Goal: Check status: Verify the current state of an ongoing process or item

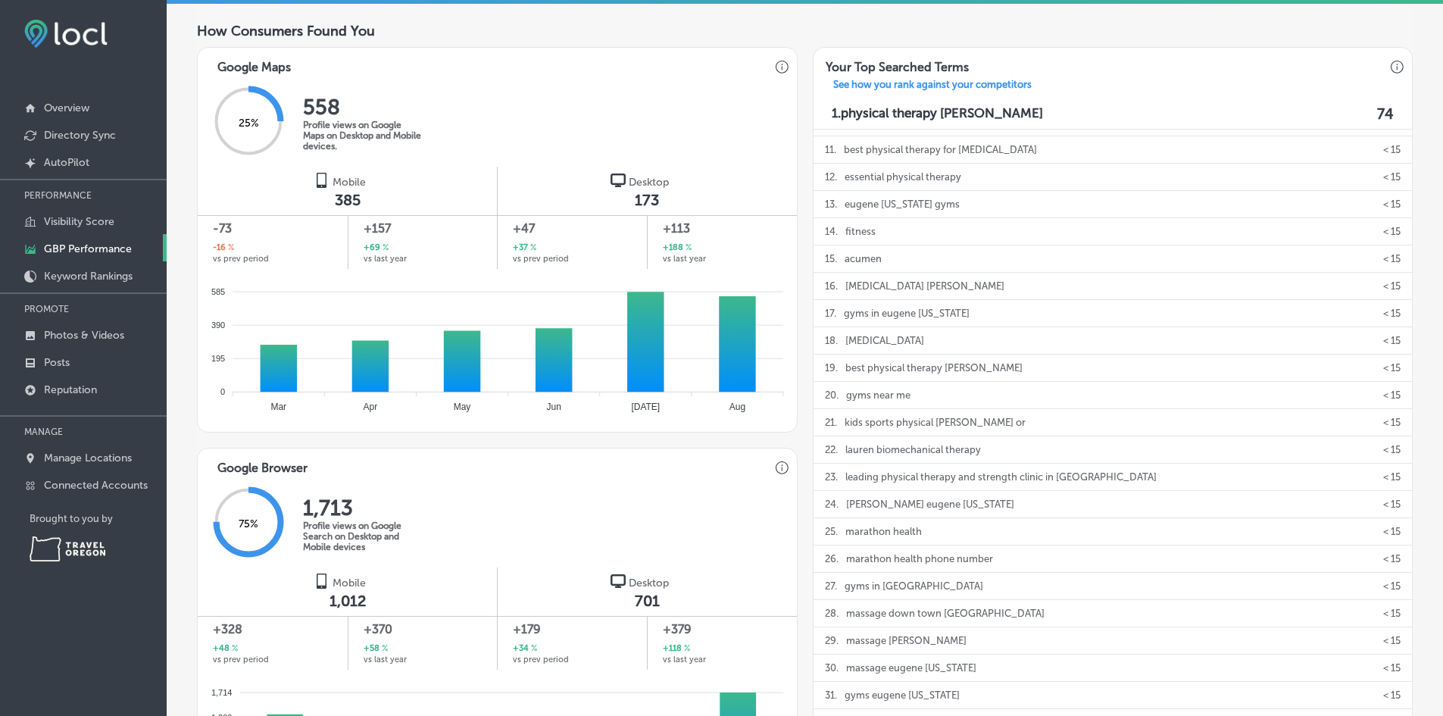
scroll to position [476, 0]
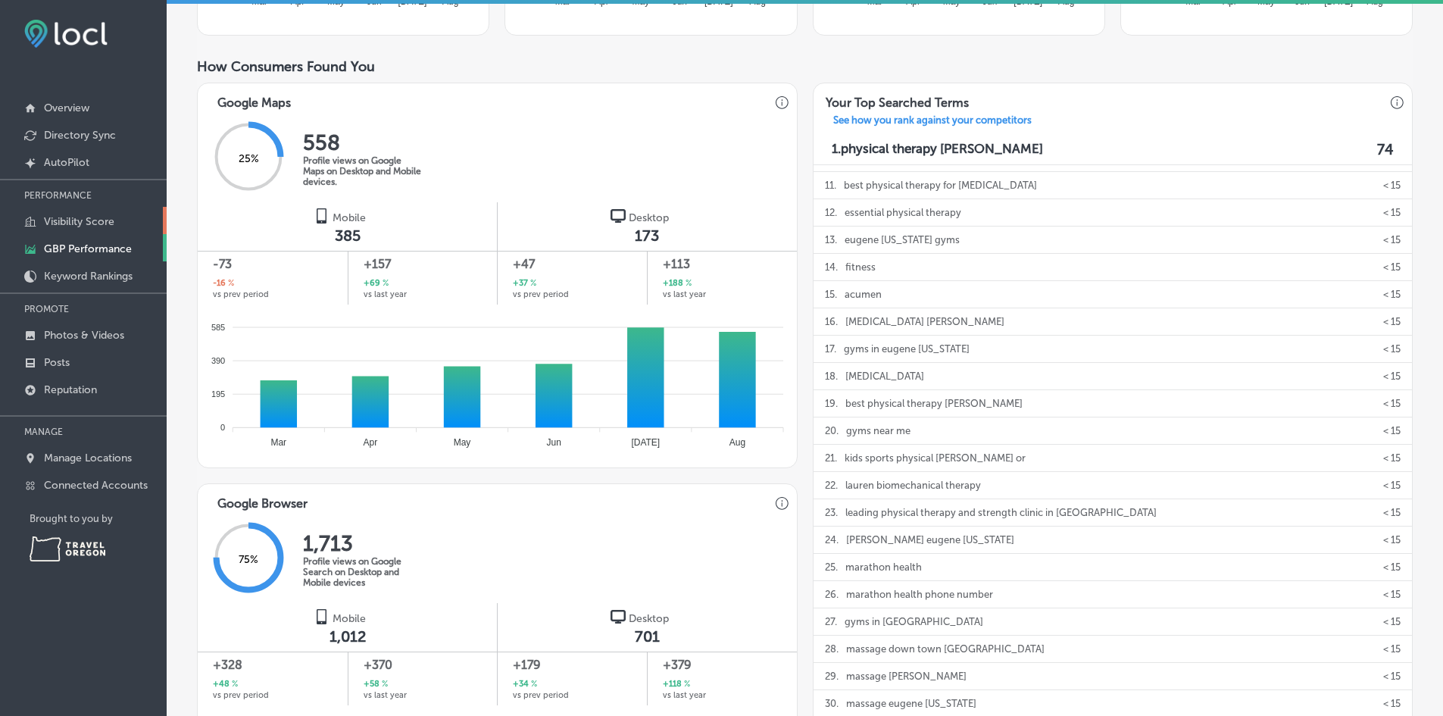
click at [78, 221] on p "Visibility Score" at bounding box center [79, 221] width 70 height 13
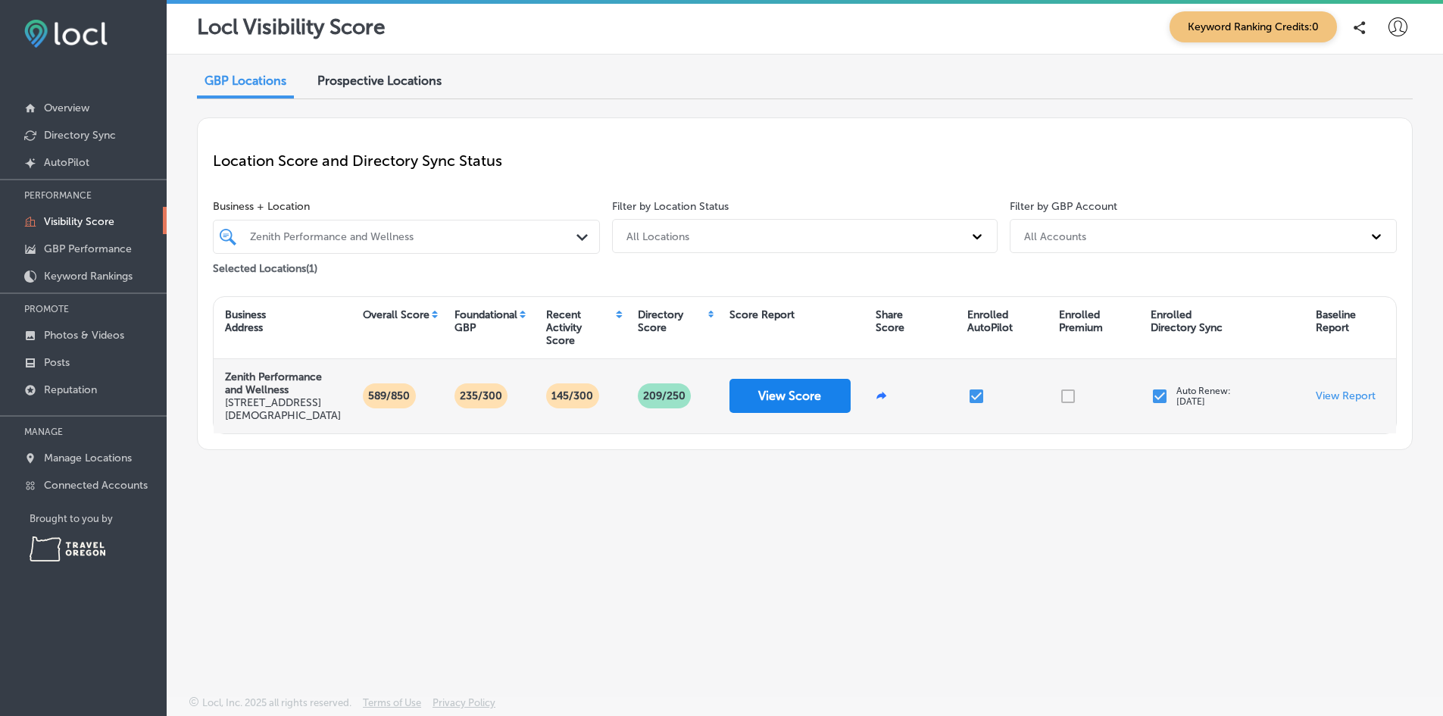
click at [779, 407] on button "View Score" at bounding box center [789, 396] width 121 height 34
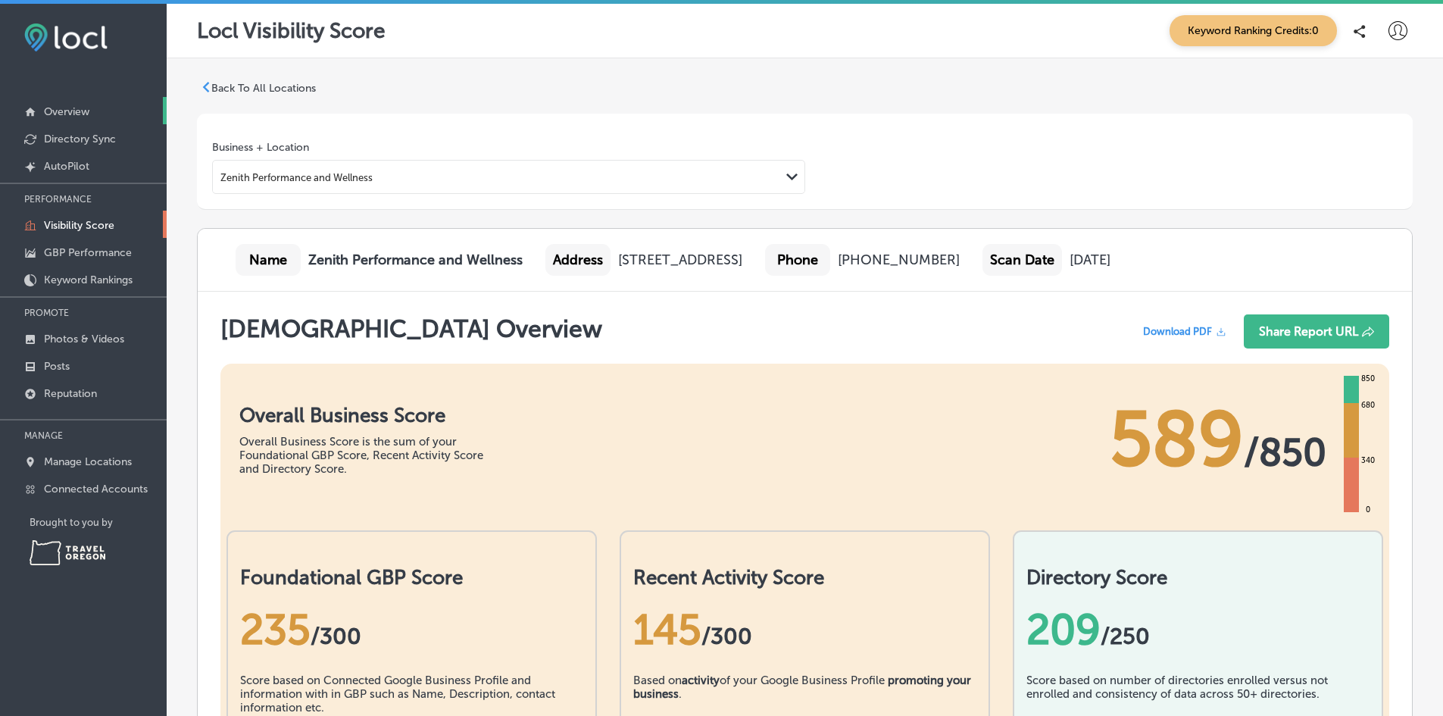
click at [88, 115] on p "Overview" at bounding box center [66, 111] width 45 height 13
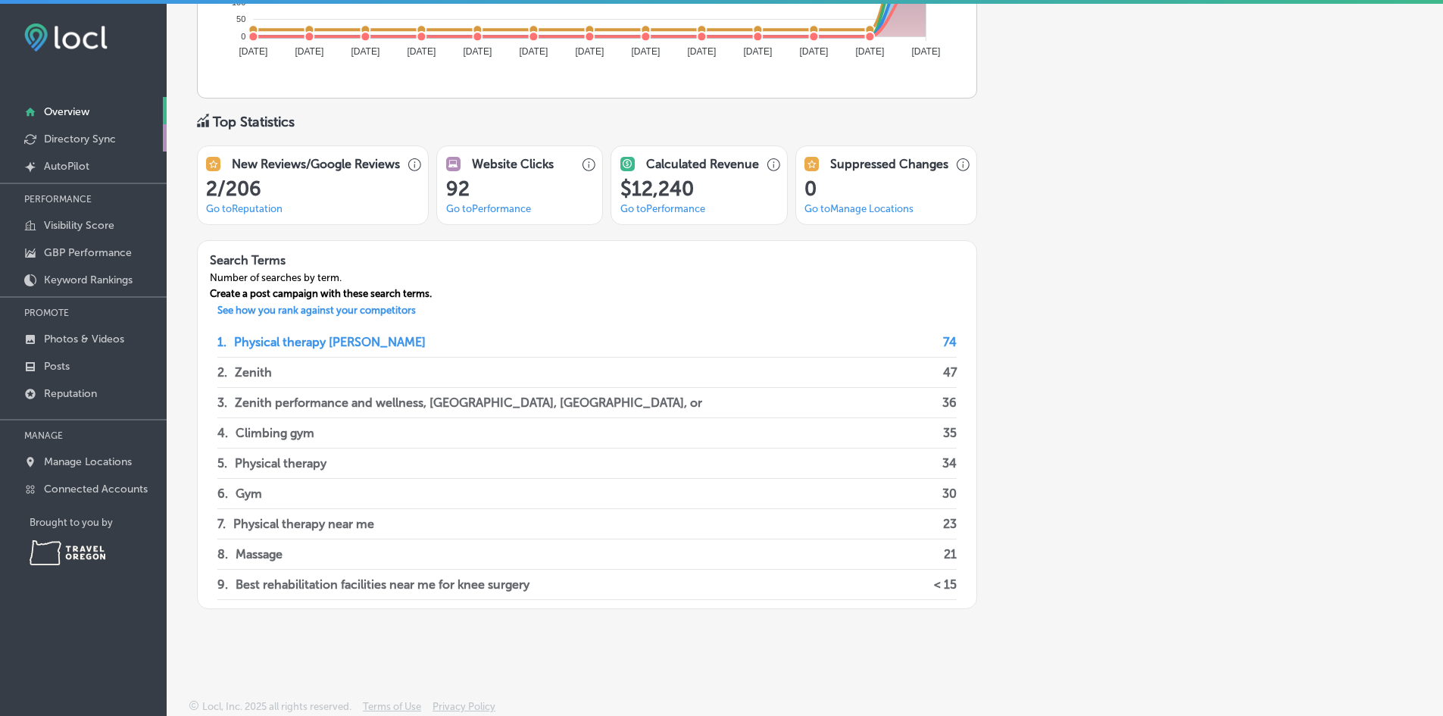
click at [80, 143] on p "Directory Sync" at bounding box center [80, 139] width 72 height 13
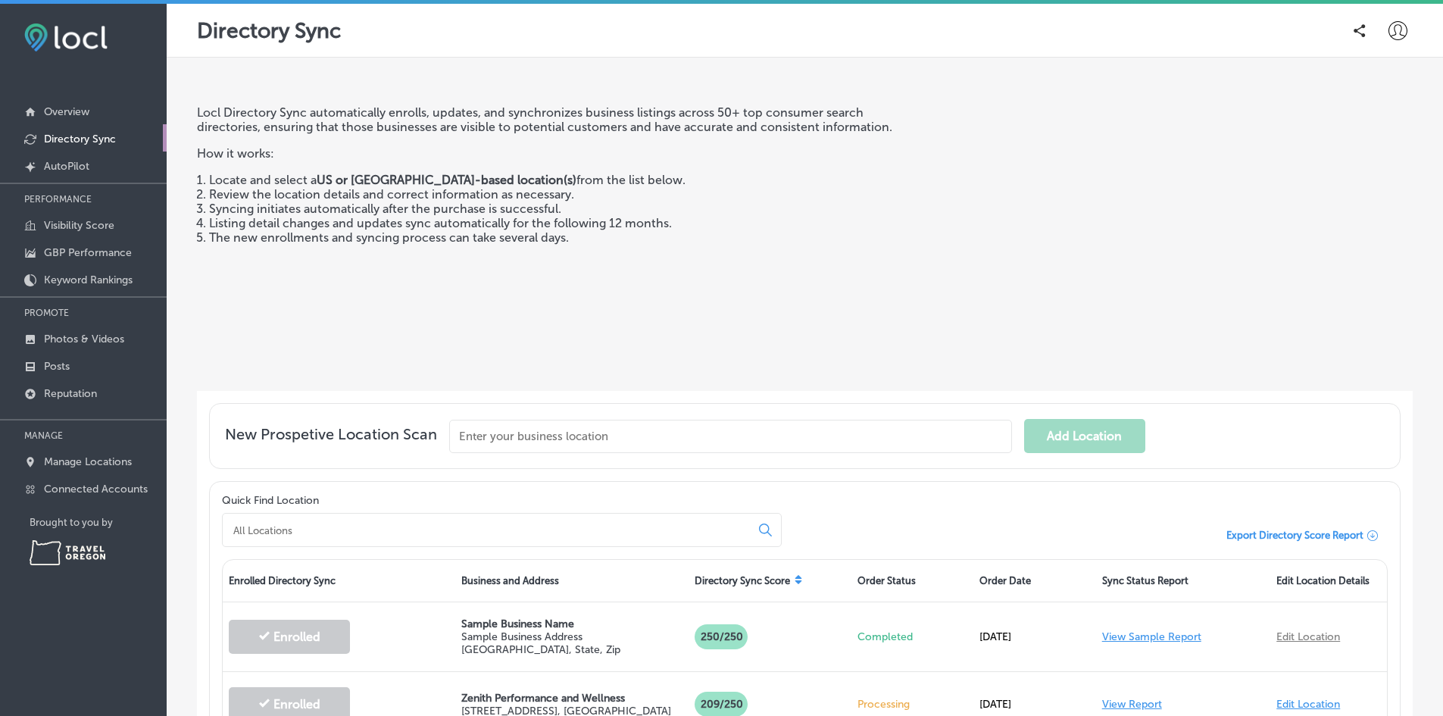
scroll to position [143, 0]
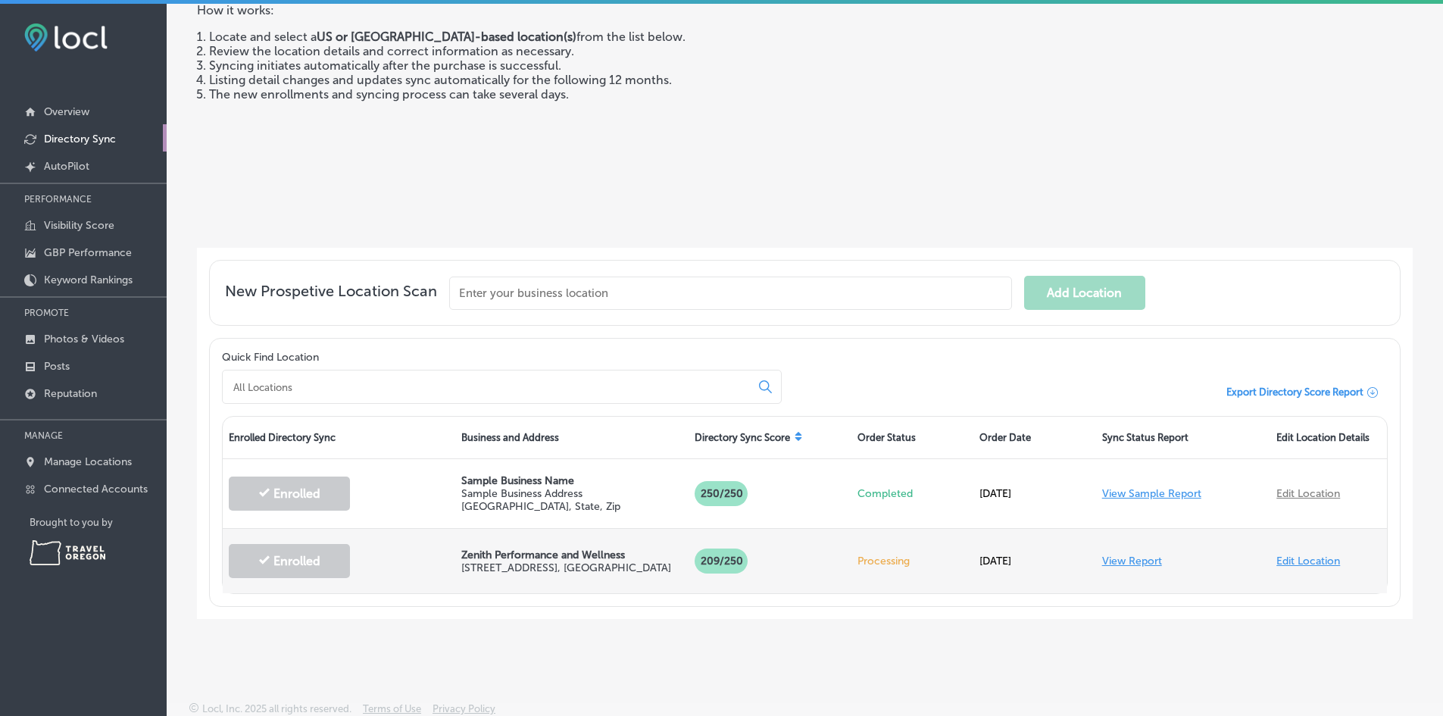
click at [1119, 557] on link "View Report" at bounding box center [1132, 560] width 60 height 13
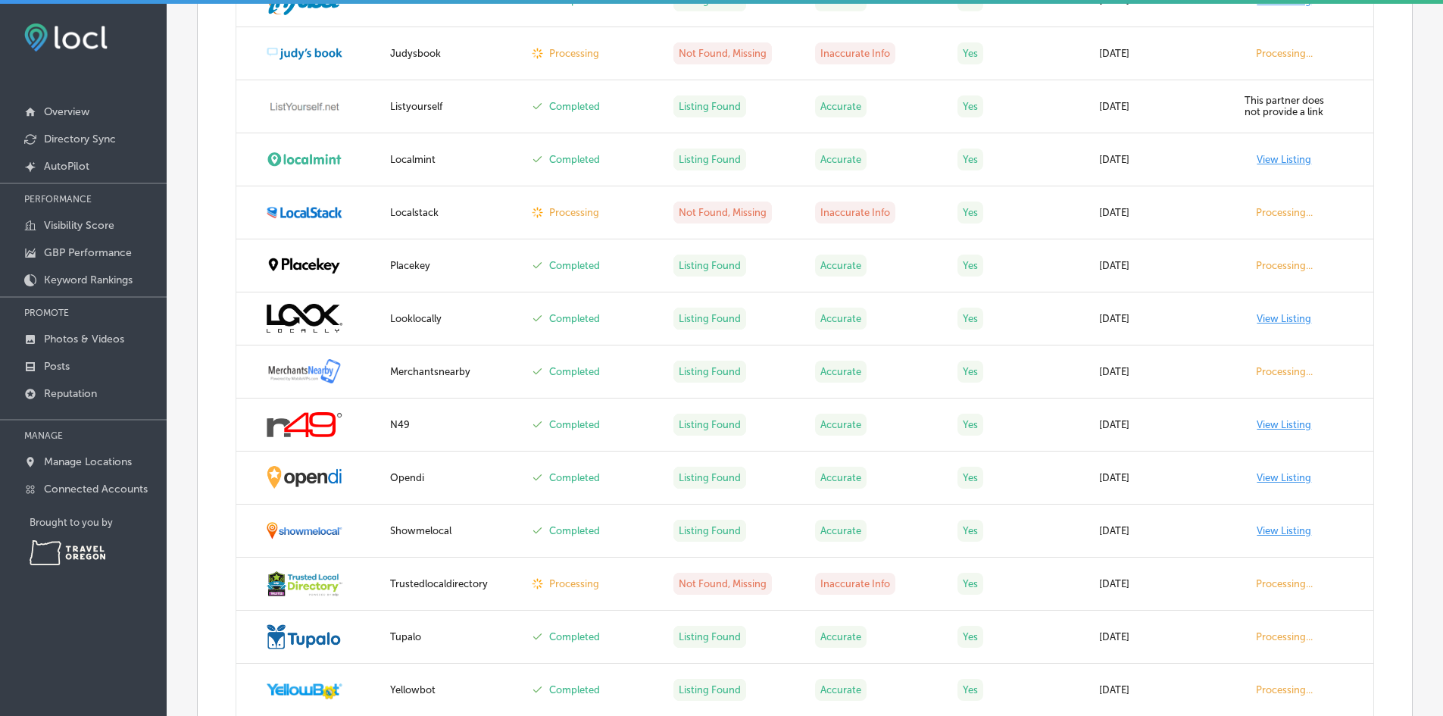
scroll to position [1825, 0]
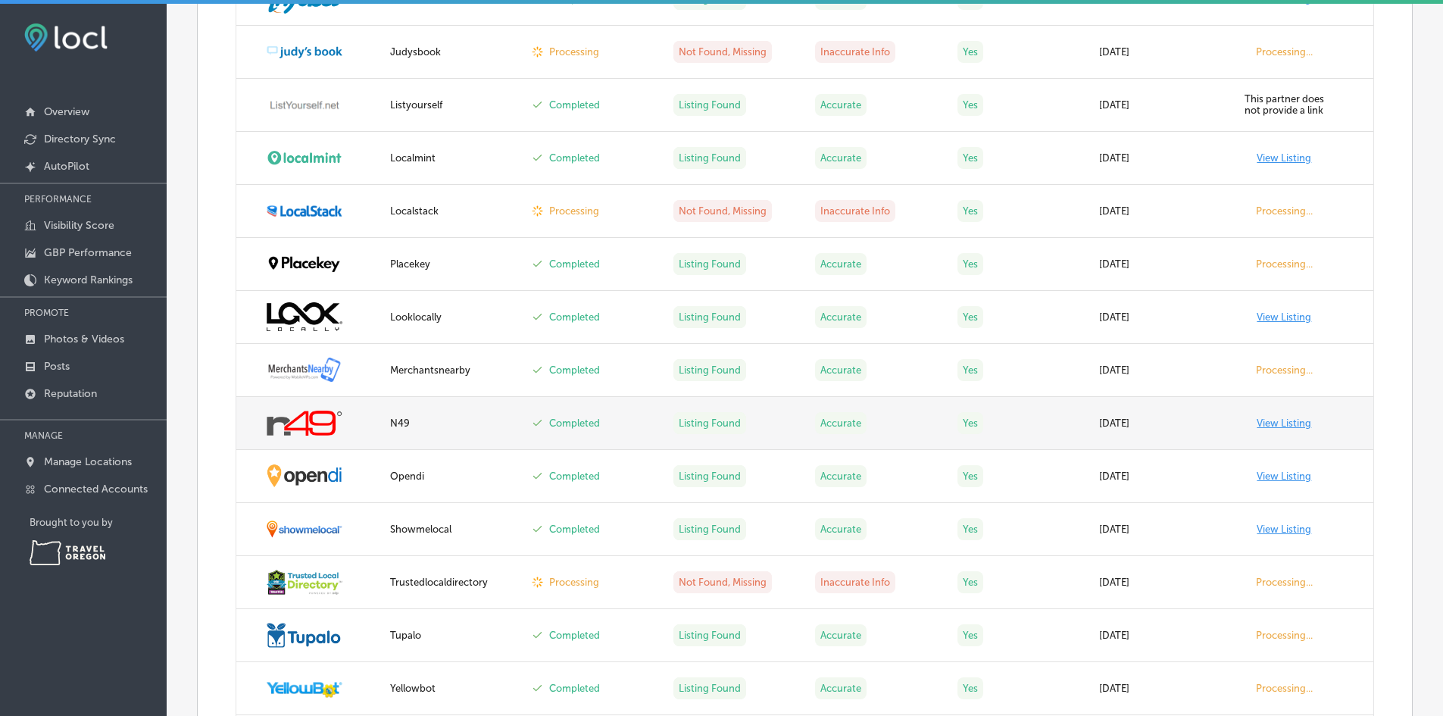
click at [1261, 420] on link "View Listing" at bounding box center [1283, 422] width 55 height 11
